Goal: Task Accomplishment & Management: Use online tool/utility

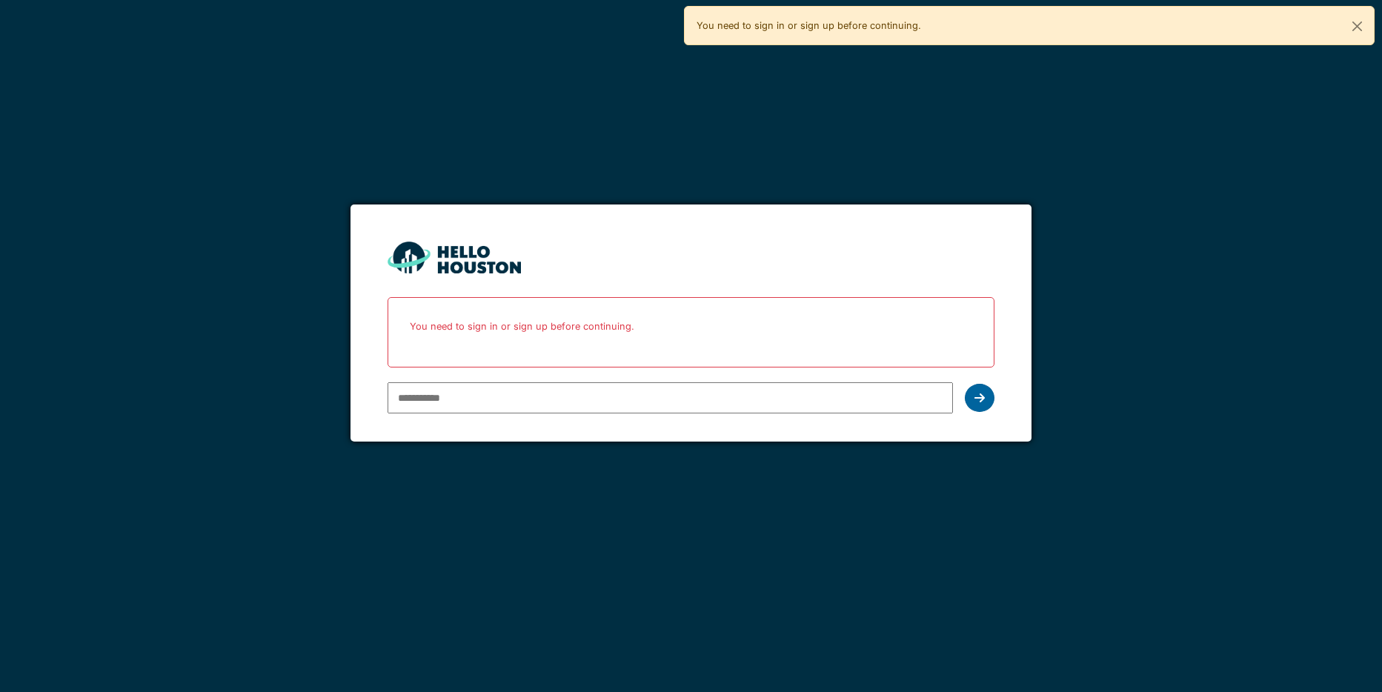
type input "**********"
click at [984, 403] on icon at bounding box center [980, 398] width 10 height 12
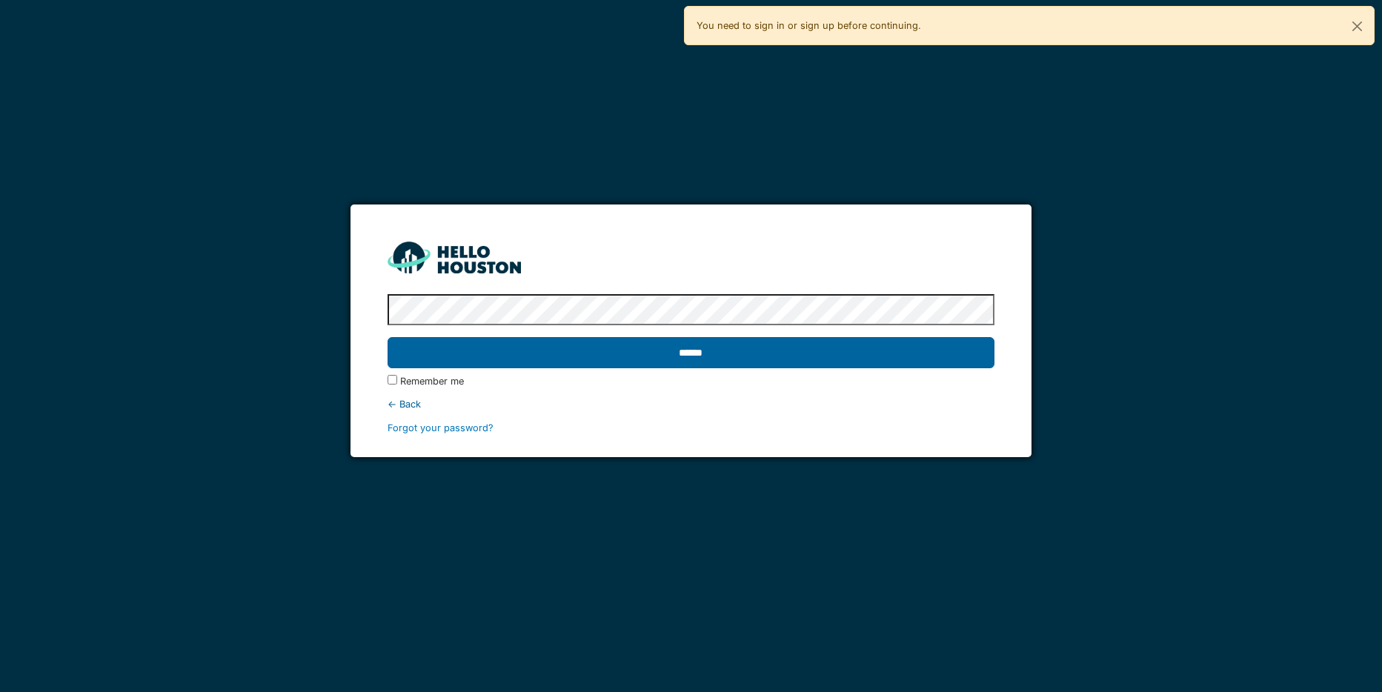
click at [800, 357] on input "******" at bounding box center [692, 352] width 608 height 31
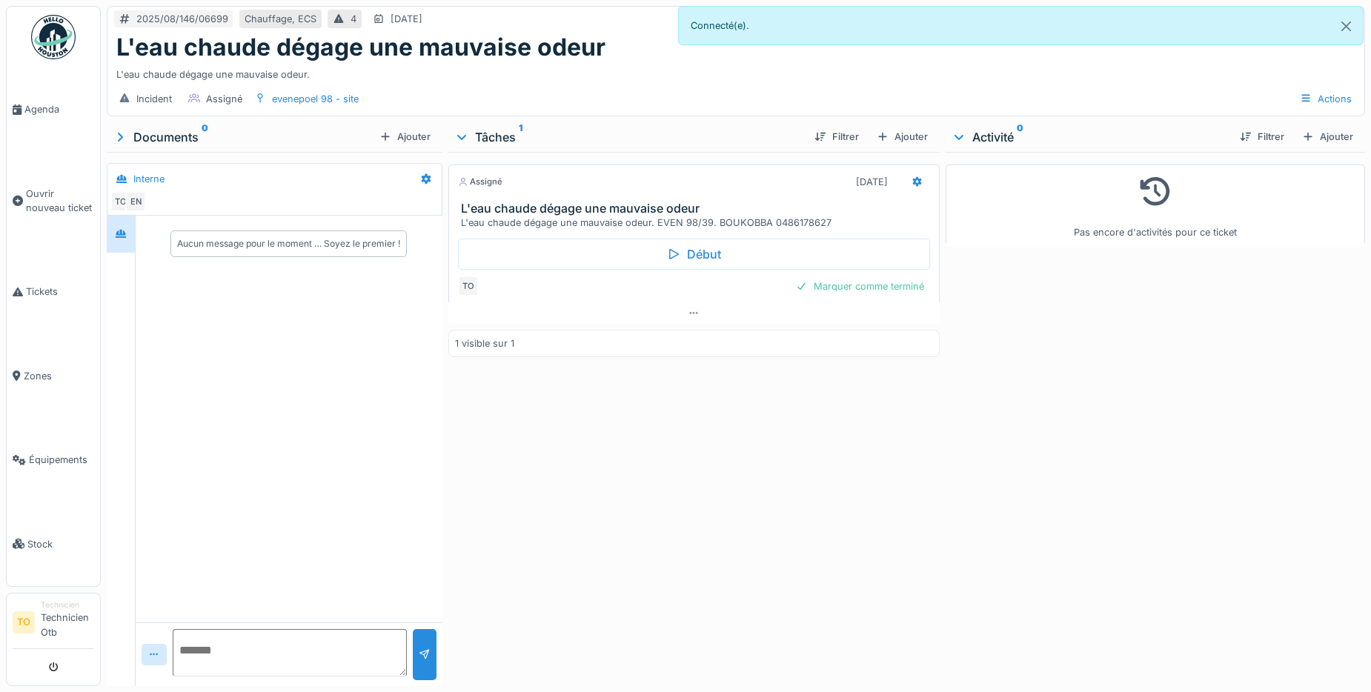
click at [723, 422] on div "Assigné [DATE] L'eau chaude dégage une mauvaise odeur L'eau chaude dégage une m…" at bounding box center [693, 416] width 491 height 528
